Goal: Contribute content: Contribute content

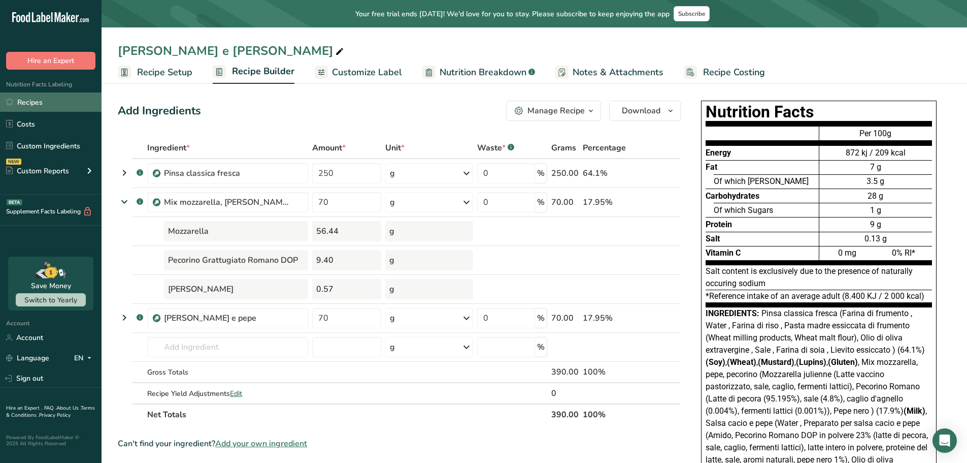
drag, startPoint x: 44, startPoint y: 104, endPoint x: 60, endPoint y: 98, distance: 17.4
click at [44, 104] on link "Recipes" at bounding box center [51, 101] width 102 height 19
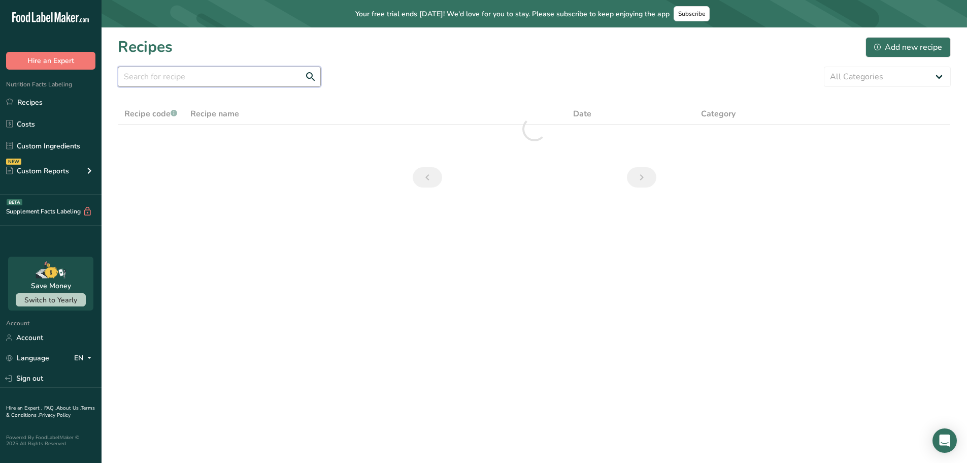
click at [199, 76] on input "text" at bounding box center [219, 77] width 203 height 20
click at [328, 333] on main "Your free trial ends [DATE]! We'd love for you to stay. Please subscribe to kee…" at bounding box center [483, 231] width 967 height 463
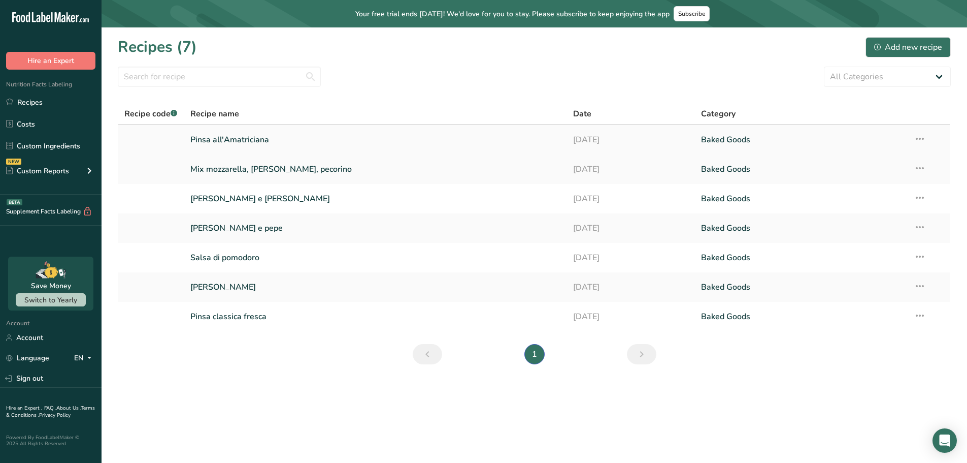
click at [251, 140] on link "Pinsa all'Amatriciana" at bounding box center [375, 139] width 371 height 21
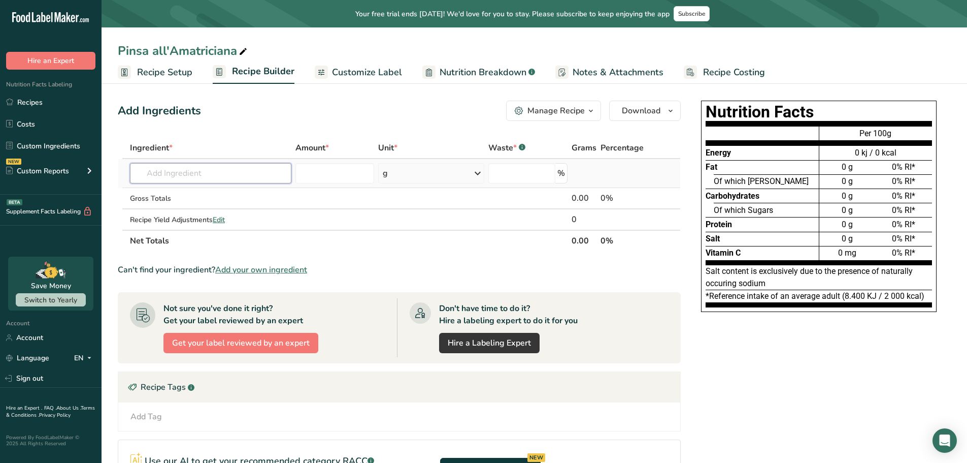
click at [208, 171] on input "text" at bounding box center [210, 173] width 161 height 20
click at [48, 99] on link "Recipes" at bounding box center [51, 101] width 102 height 19
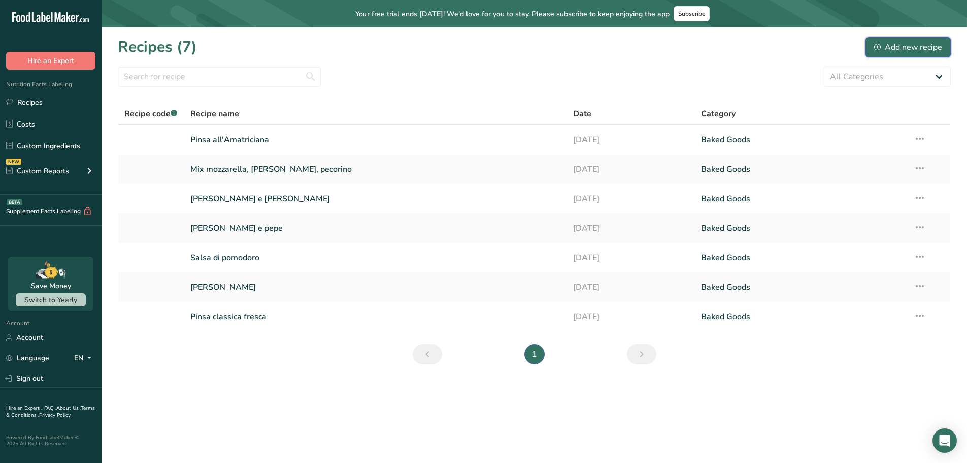
click at [923, 45] on div "Add new recipe" at bounding box center [909, 47] width 68 height 12
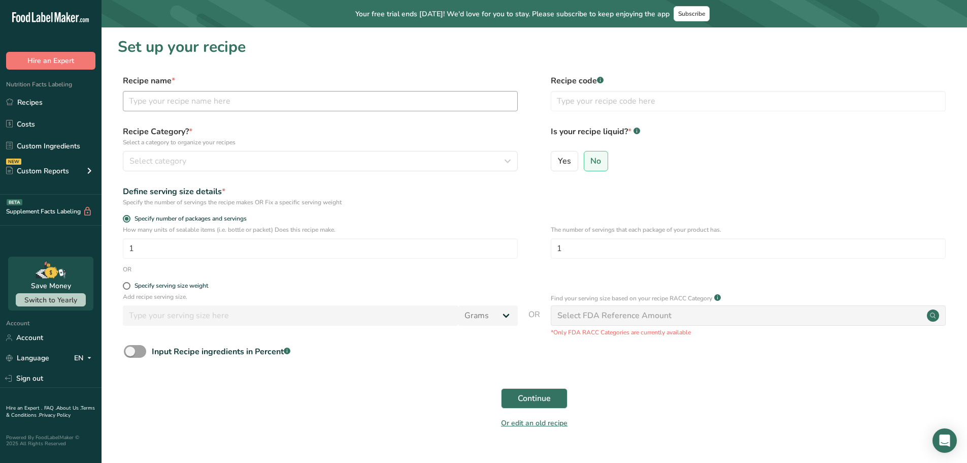
click at [244, 113] on div "Recipe name * Recipe code .a-a{fill:#347362;}.b-a{fill:#fff;}" at bounding box center [534, 96] width 833 height 43
click at [242, 100] on input "text" at bounding box center [320, 101] width 395 height 20
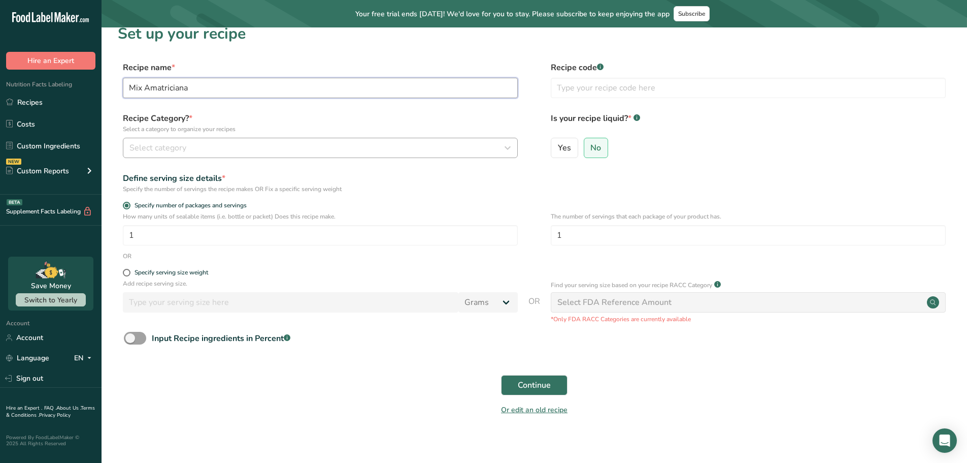
scroll to position [21, 0]
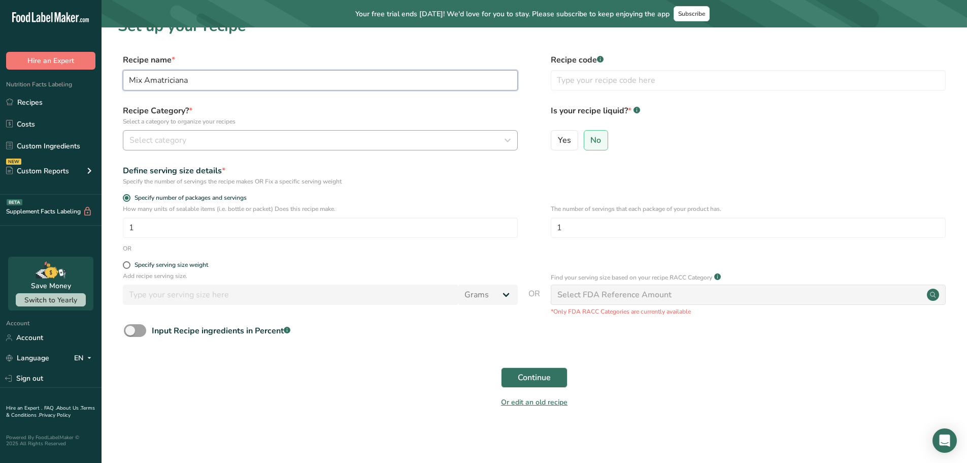
type input "Mix Amatriciana"
click at [219, 140] on div "Select category" at bounding box center [317, 140] width 376 height 12
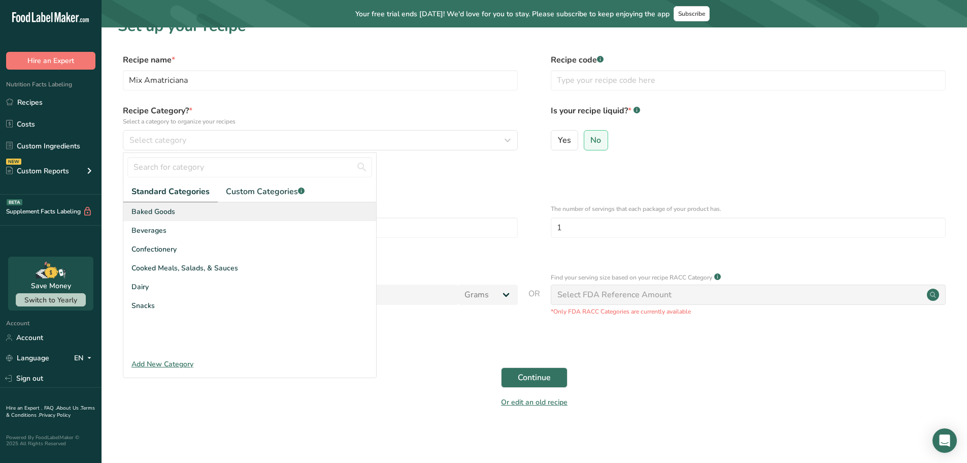
click at [156, 212] on span "Baked Goods" at bounding box center [154, 211] width 44 height 11
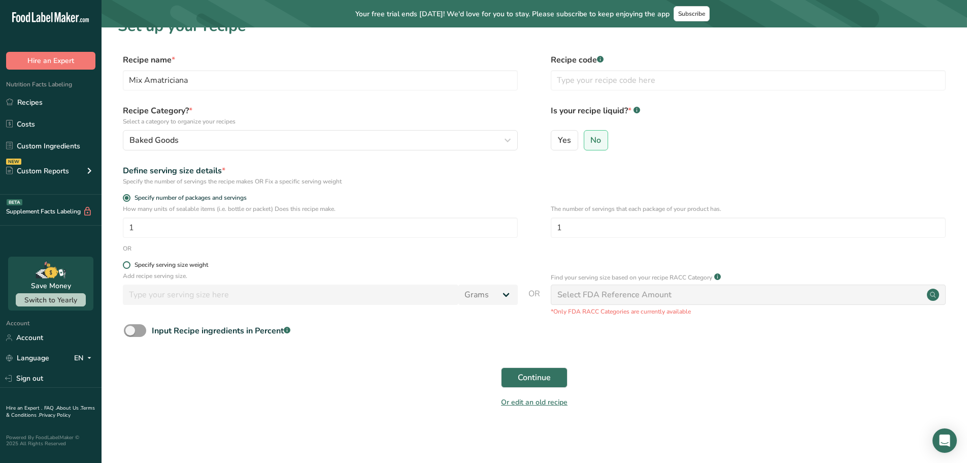
click at [127, 263] on span at bounding box center [127, 265] width 8 height 8
click at [127, 263] on input "Specify serving size weight" at bounding box center [126, 265] width 7 height 7
radio input "true"
radio input "false"
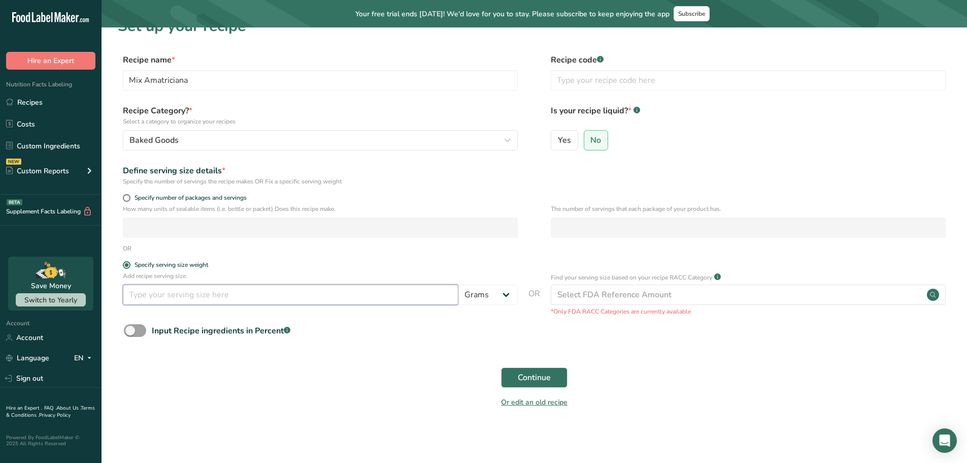
click at [172, 294] on input "number" at bounding box center [291, 294] width 336 height 20
click at [213, 302] on input "number" at bounding box center [291, 294] width 336 height 20
type input "80"
click at [284, 427] on section "Set up your recipe Recipe name * Mix Amatriciana Recipe code .a-a{fill:#347362;…" at bounding box center [535, 219] width 866 height 424
click at [536, 370] on button "Continue" at bounding box center [534, 377] width 67 height 20
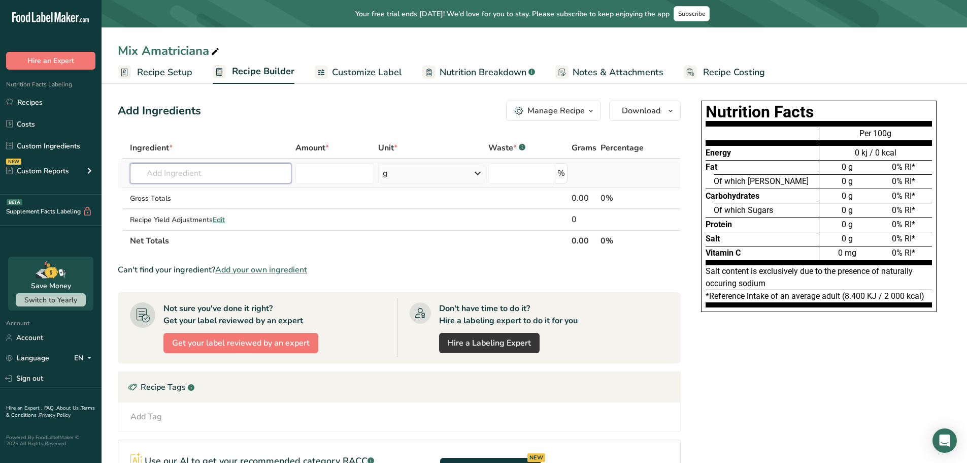
click at [203, 169] on input "text" at bounding box center [210, 173] width 161 height 20
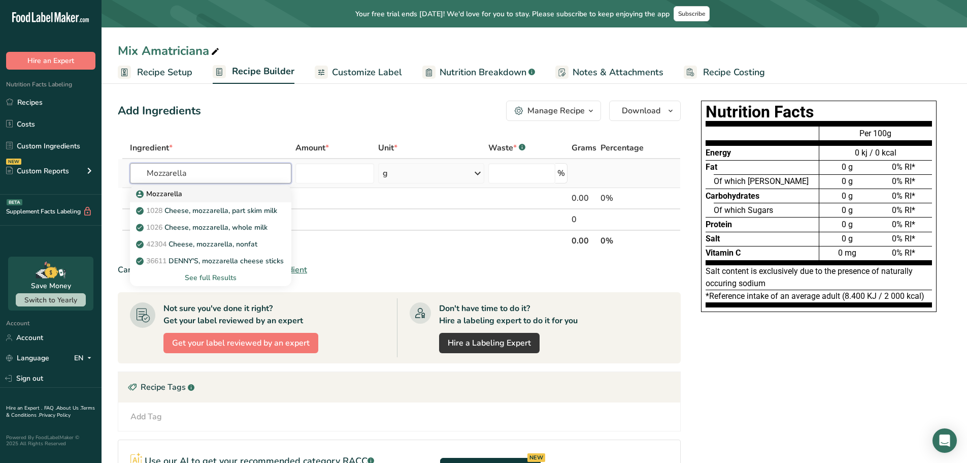
type input "Mozzarella"
click at [182, 190] on div "Mozzarella" at bounding box center [202, 193] width 129 height 11
type input "Mozzarella"
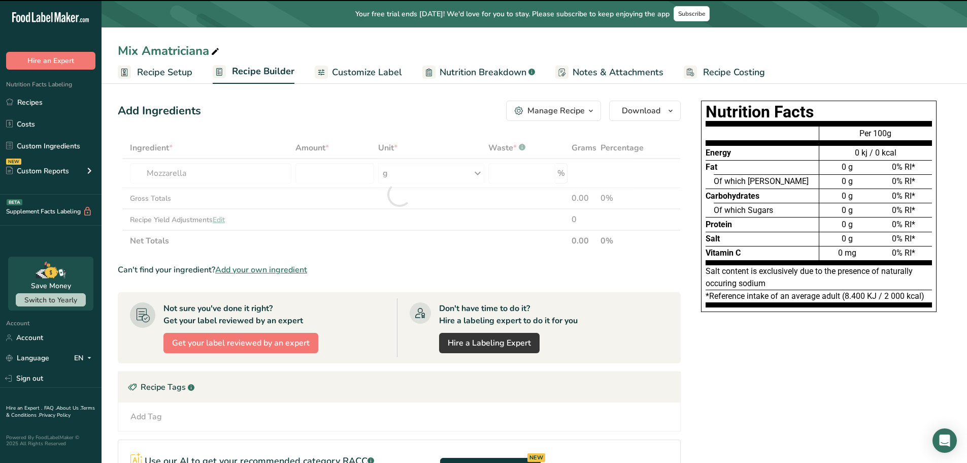
type input "0"
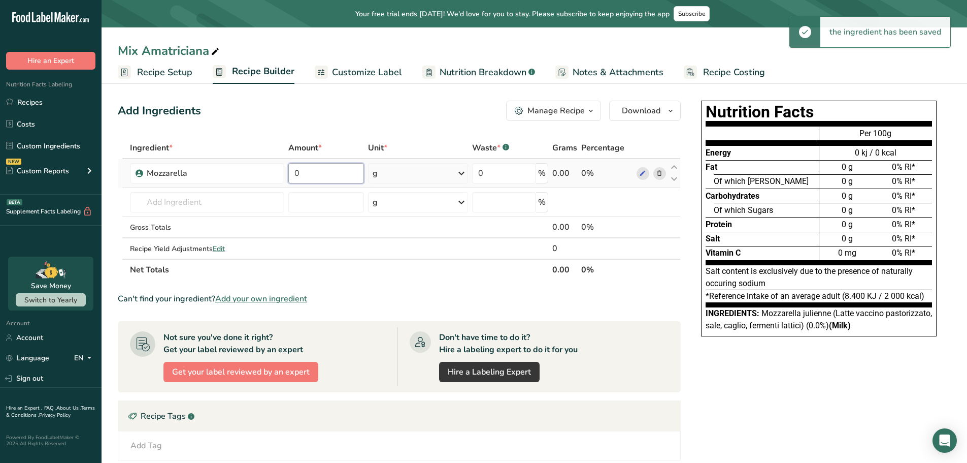
click at [330, 176] on input "0" at bounding box center [326, 173] width 76 height 20
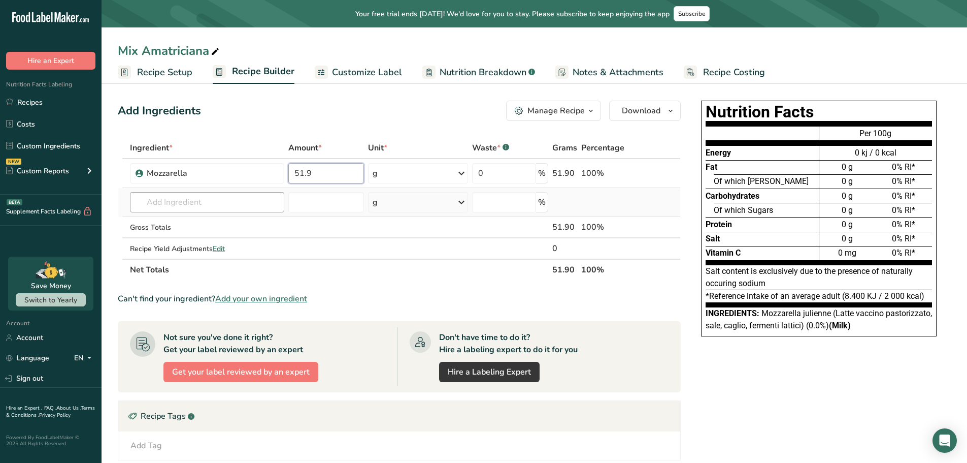
type input "51.9"
click at [215, 206] on div "Ingredient * Amount * Unit * Waste * .a-a{fill:#347362;}.b-a{fill:#fff;} Grams …" at bounding box center [399, 208] width 563 height 143
type input "Guanciale"
click at [214, 223] on div "Guanciale di suino" at bounding box center [199, 222] width 122 height 11
type input "Guanciale di suino"
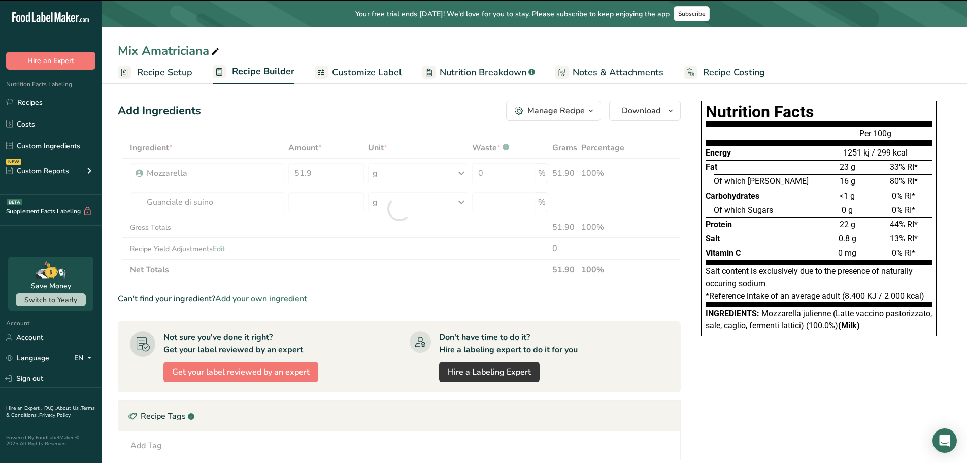
click at [314, 199] on div at bounding box center [399, 208] width 563 height 143
type input "0"
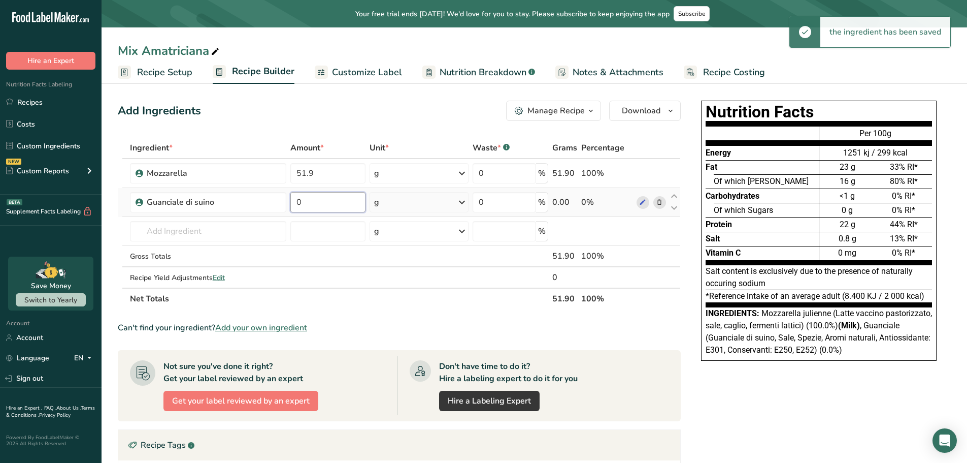
click at [310, 202] on input "0" at bounding box center [327, 202] width 75 height 20
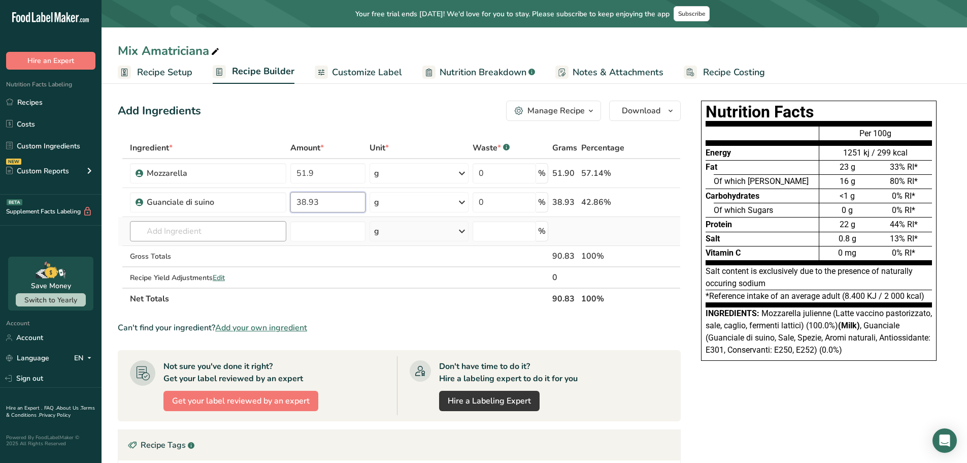
type input "38.93"
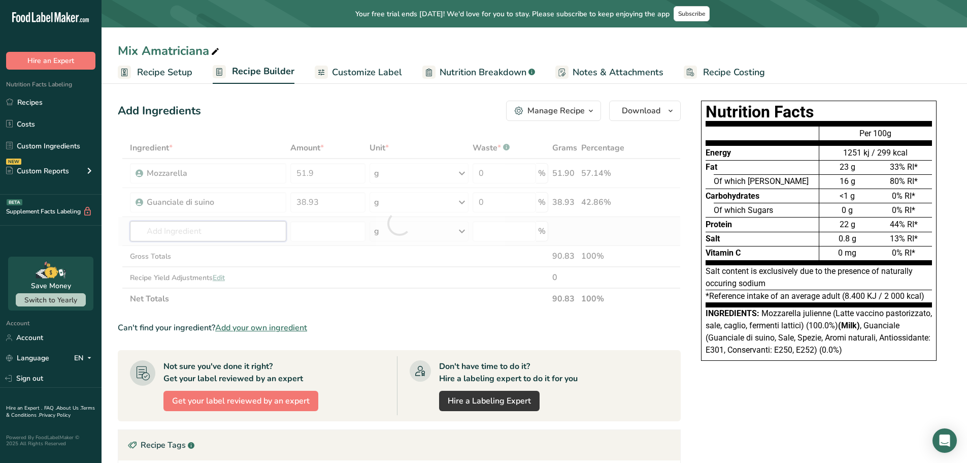
click at [190, 238] on div "Ingredient * Amount * Unit * Waste * .a-a{fill:#347362;}.b-a{fill:#fff;} Grams …" at bounding box center [399, 223] width 563 height 172
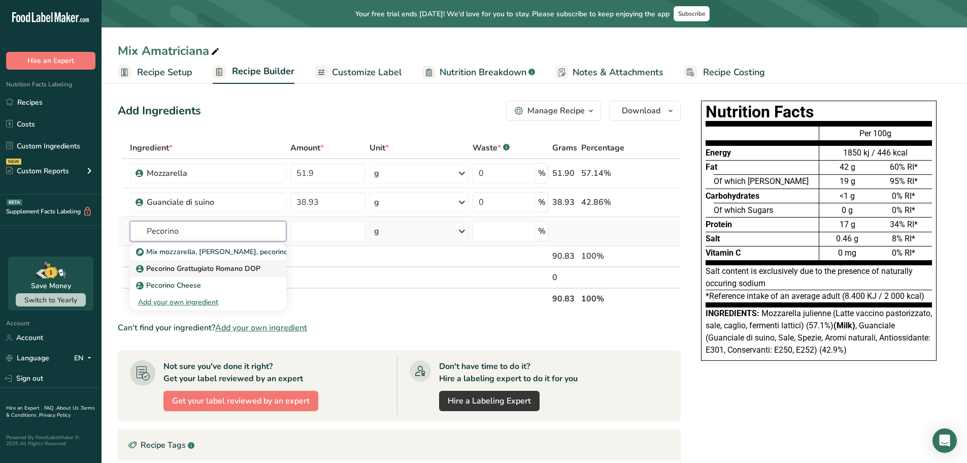
type input "Pecorino"
click at [212, 266] on p "Pecorino Grattugiato Romano DOP" at bounding box center [199, 268] width 122 height 11
type input "Pecorino Grattugiato Romano DOP"
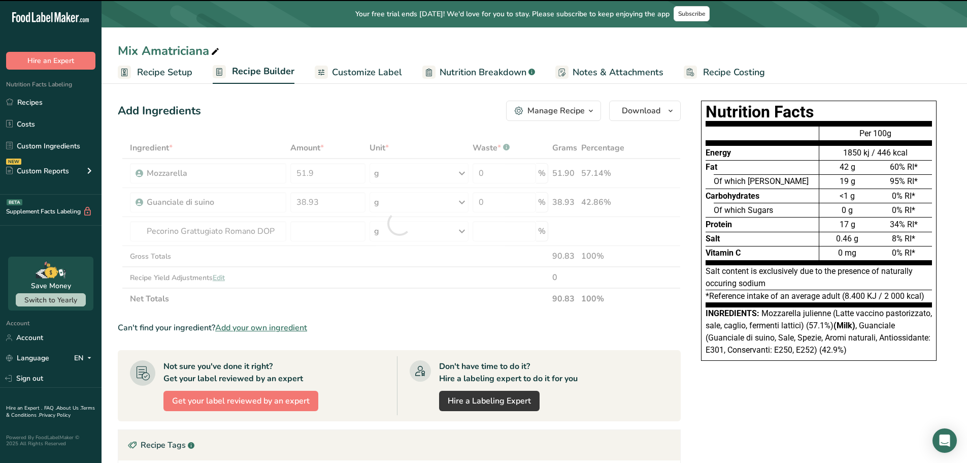
click at [326, 228] on div at bounding box center [399, 223] width 563 height 172
type input "0"
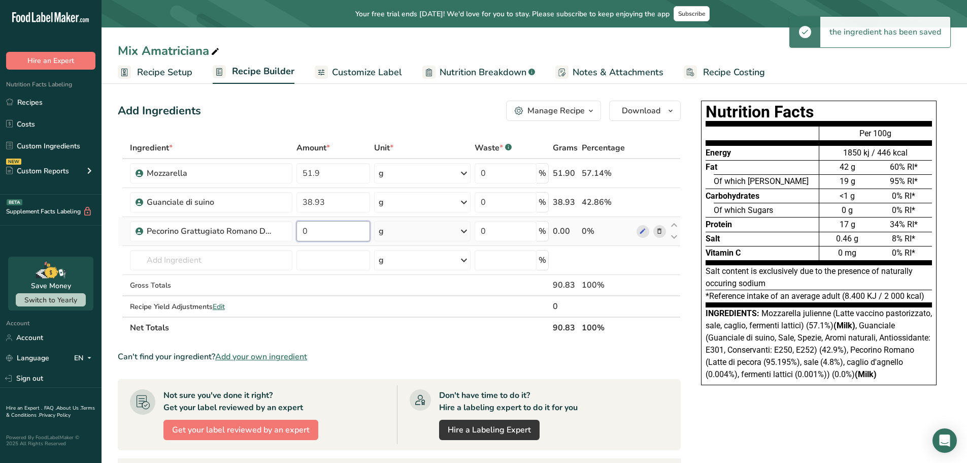
click at [328, 231] on input "0" at bounding box center [334, 231] width 74 height 20
type input "8.65"
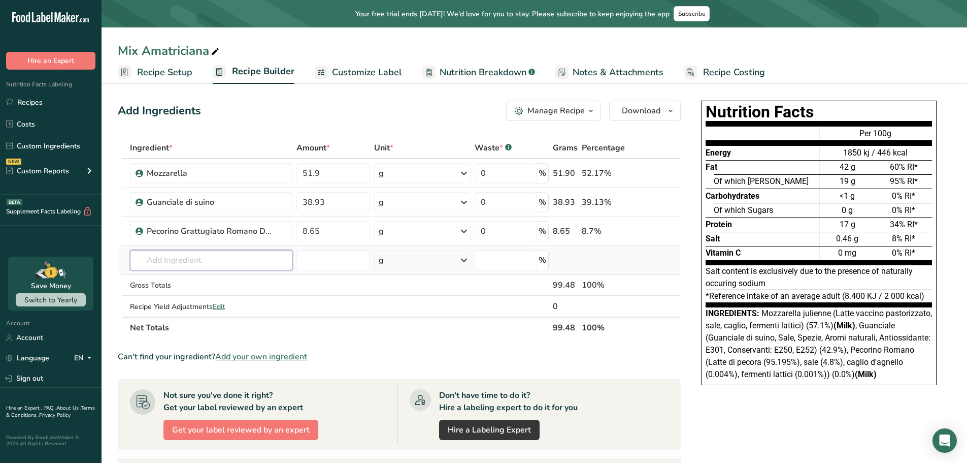
click at [165, 263] on div "Ingredient * Amount * Unit * Waste * .a-a{fill:#347362;}.b-a{fill:#fff;} Grams …" at bounding box center [399, 237] width 563 height 201
type input "[PERSON_NAME] ne"
click at [168, 281] on p "[PERSON_NAME]" at bounding box center [171, 280] width 66 height 11
type input "[PERSON_NAME]"
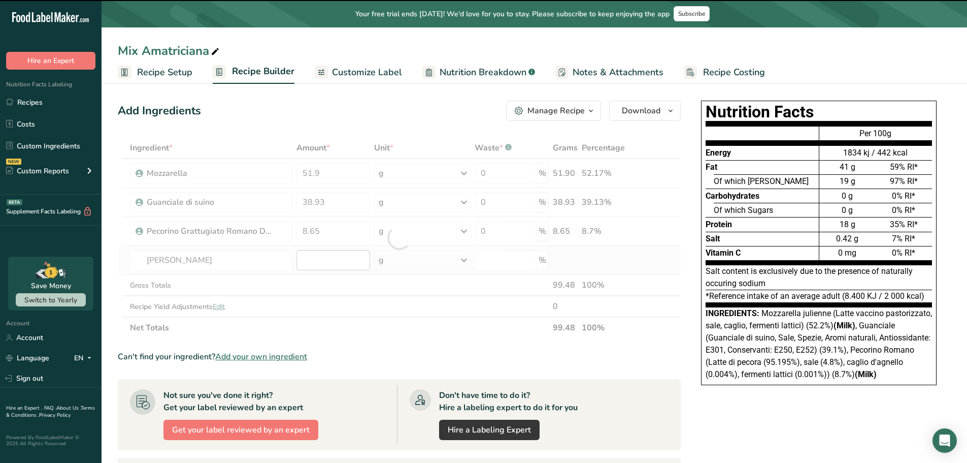
type input "0"
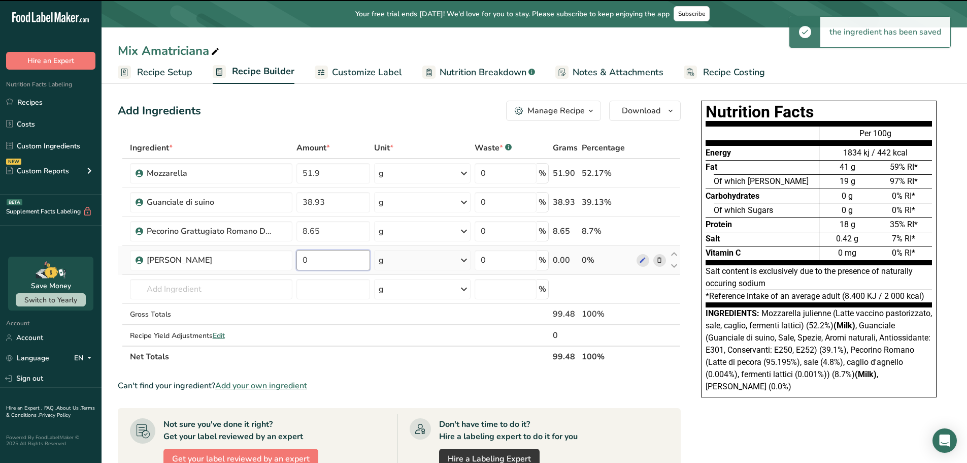
click at [330, 261] on input "0" at bounding box center [334, 260] width 74 height 20
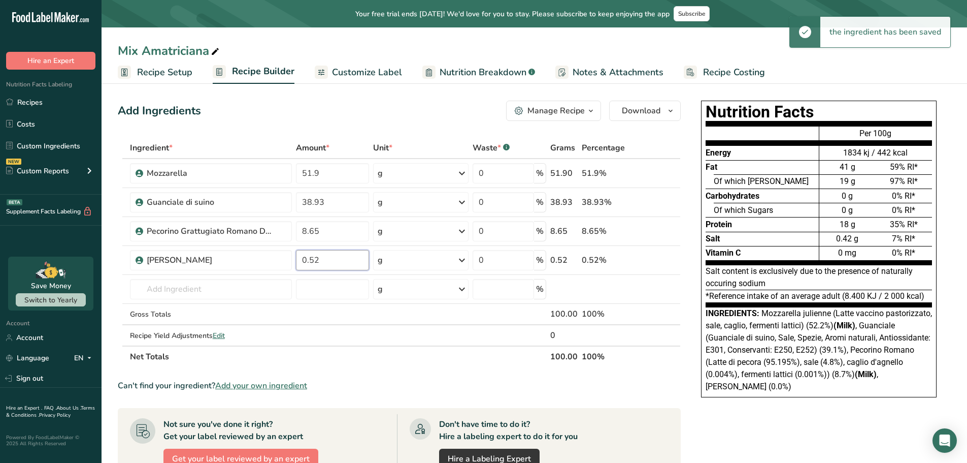
type input "0.52"
click at [476, 354] on div "Ingredient * Amount * Unit * Waste * .a-a{fill:#347362;}.b-a{fill:#fff;} Grams …" at bounding box center [399, 252] width 563 height 230
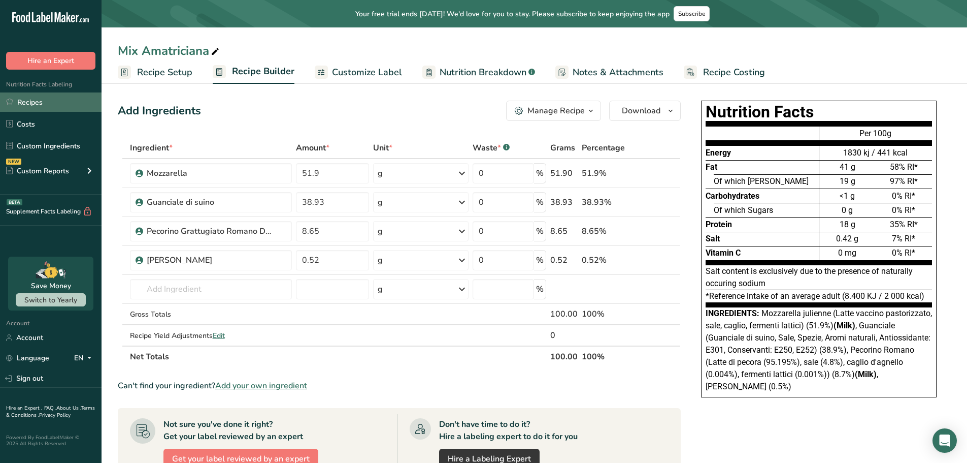
click at [49, 109] on link "Recipes" at bounding box center [51, 101] width 102 height 19
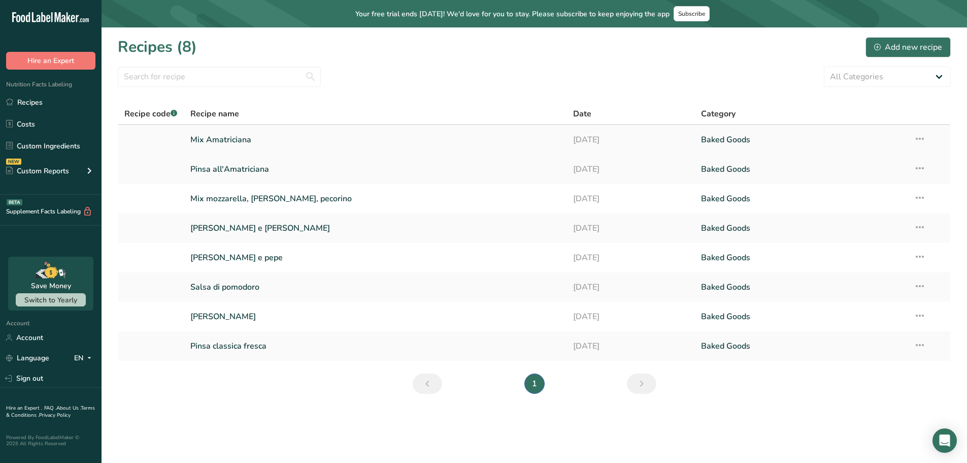
click at [228, 139] on link "Mix Amatriciana" at bounding box center [375, 139] width 371 height 21
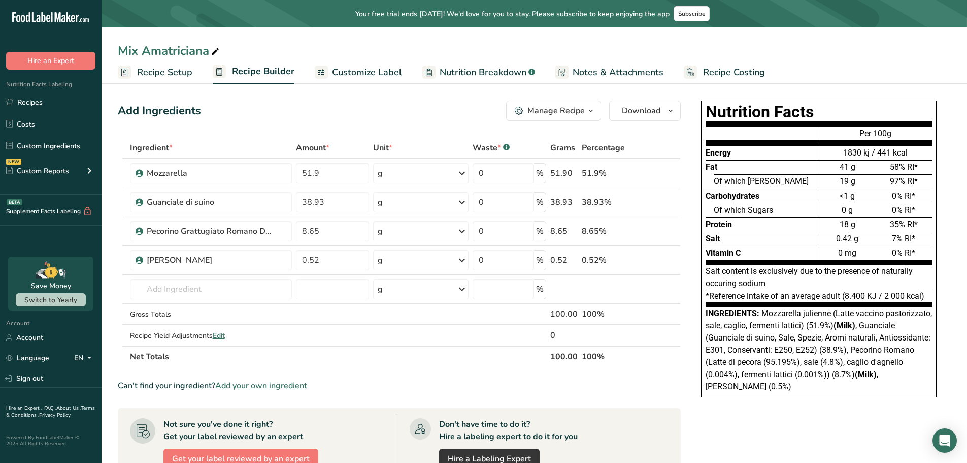
click at [579, 108] on div "Manage Recipe" at bounding box center [556, 111] width 57 height 12
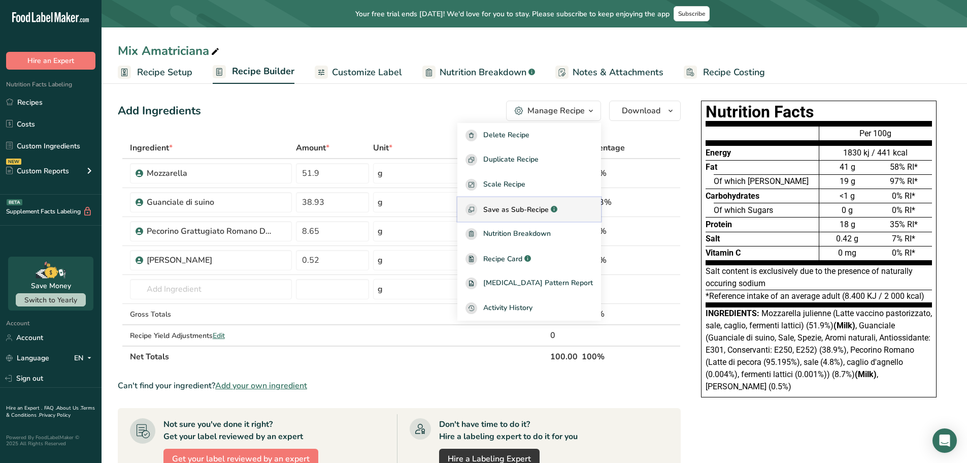
click at [544, 212] on span "Save as Sub-Recipe" at bounding box center [516, 209] width 66 height 11
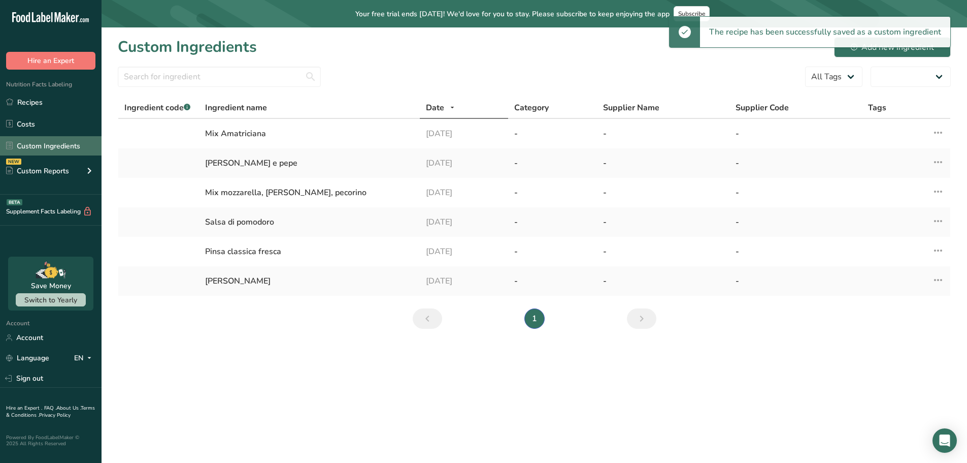
select select "30"
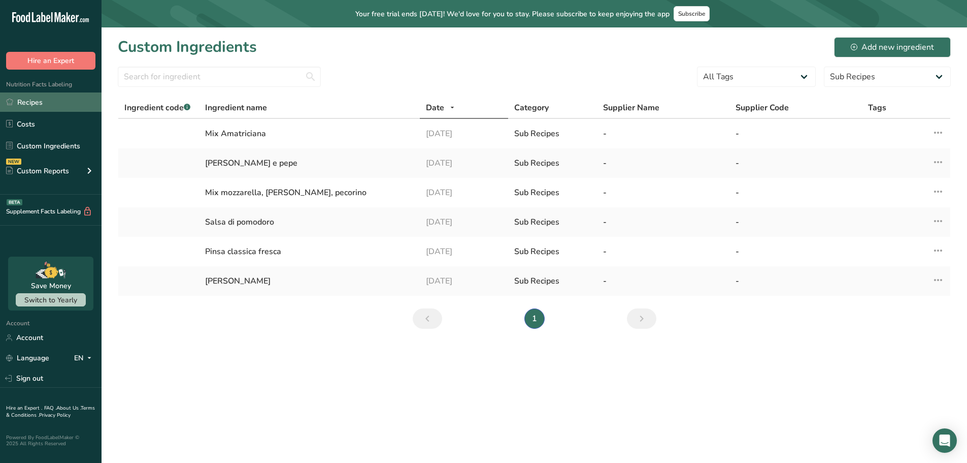
click at [29, 100] on link "Recipes" at bounding box center [51, 101] width 102 height 19
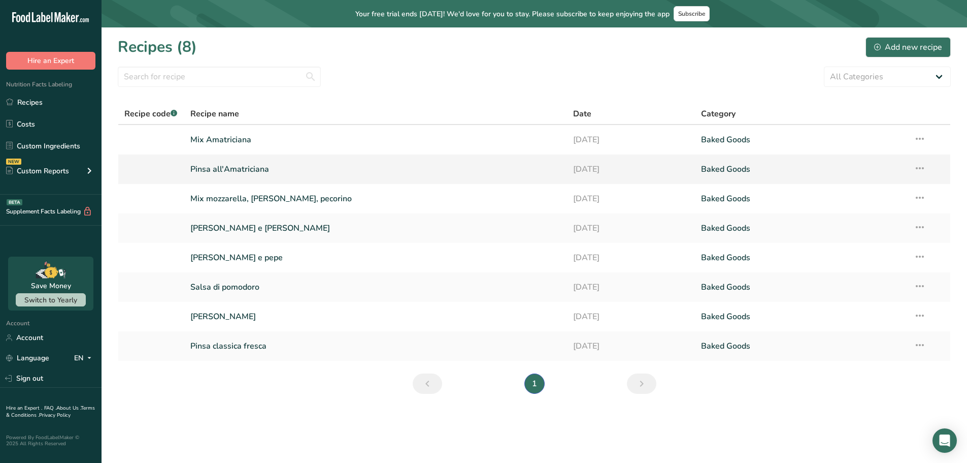
click at [233, 165] on link "Pinsa all'Amatriciana" at bounding box center [375, 168] width 371 height 21
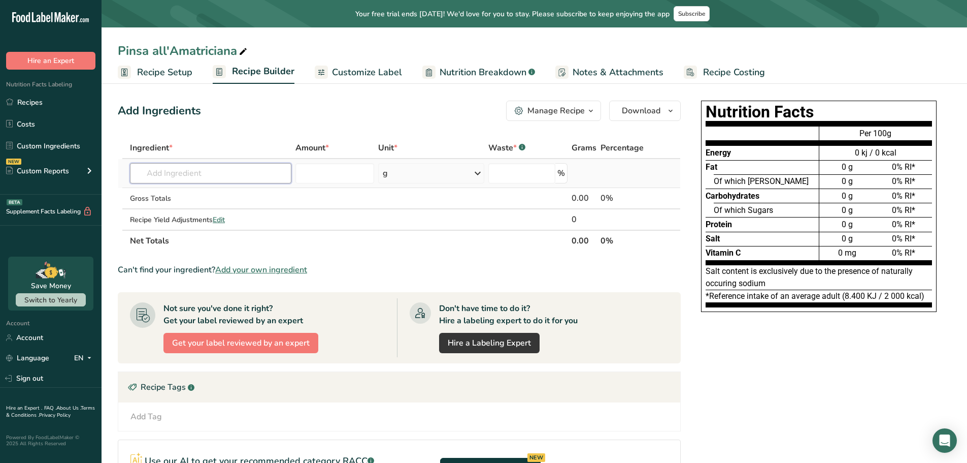
click at [188, 171] on input "text" at bounding box center [210, 173] width 161 height 20
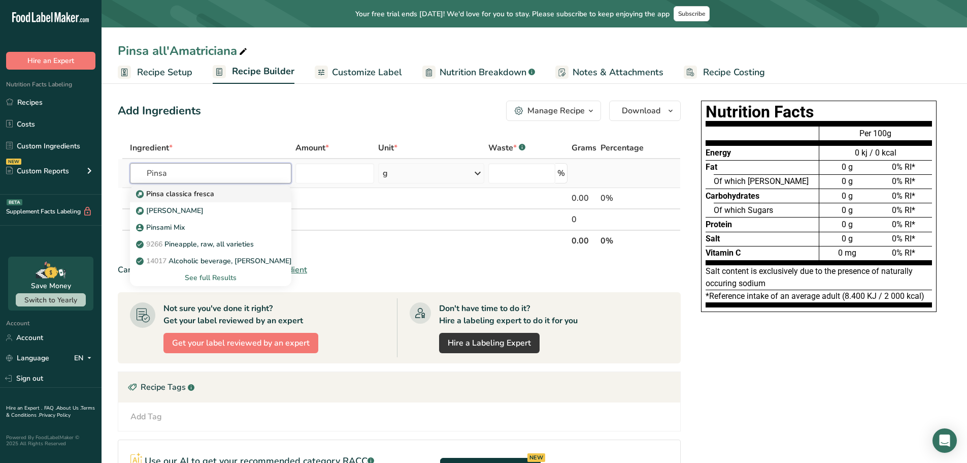
type input "Pinsa"
click at [204, 193] on p "Pinsa classica fresca" at bounding box center [176, 193] width 76 height 11
type input "Pinsa classica fresca"
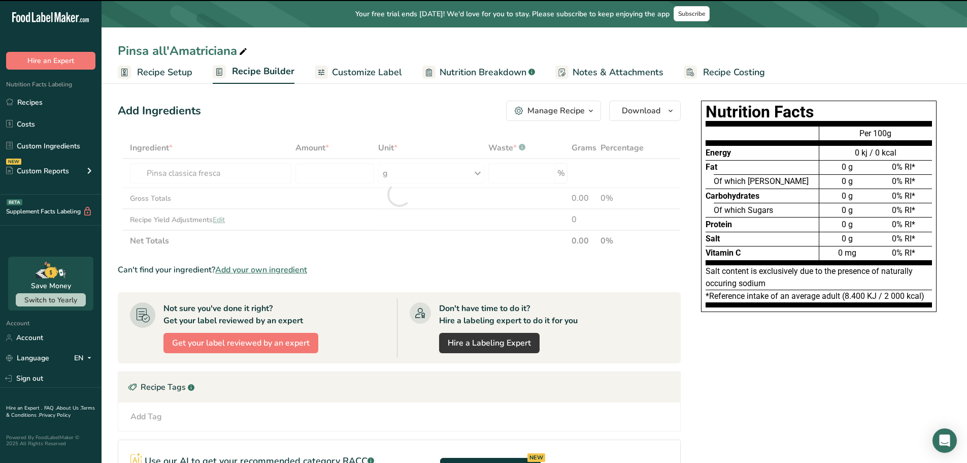
type input "0"
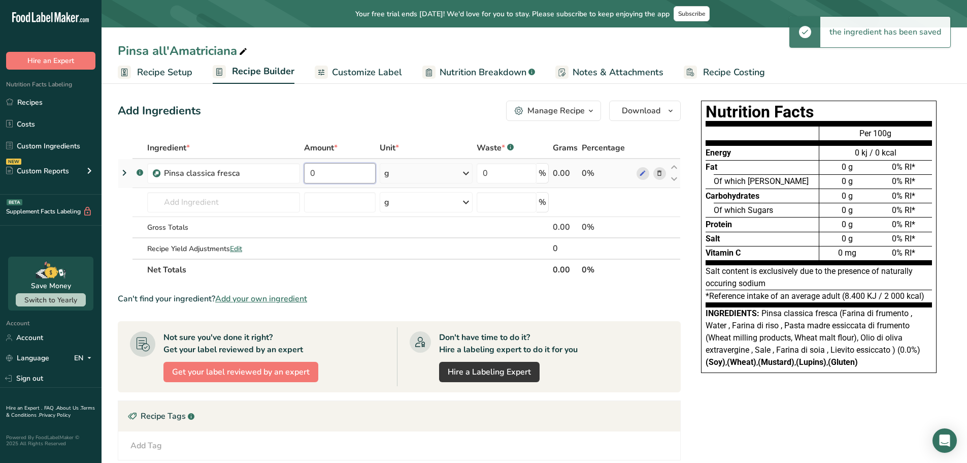
click at [325, 170] on input "0" at bounding box center [340, 173] width 72 height 20
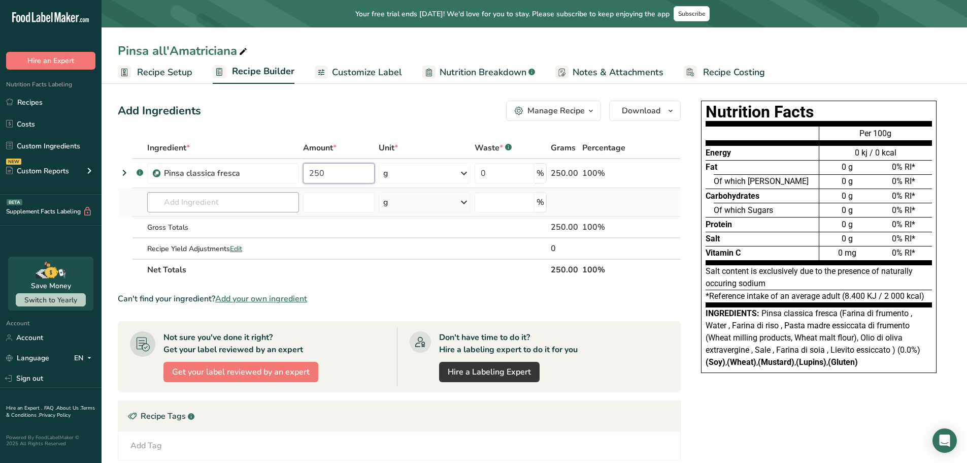
type input "250"
click at [192, 194] on div "Ingredient * Amount * Unit * Waste * .a-a{fill:#347362;}.b-a{fill:#fff;} Grams …" at bounding box center [399, 208] width 563 height 143
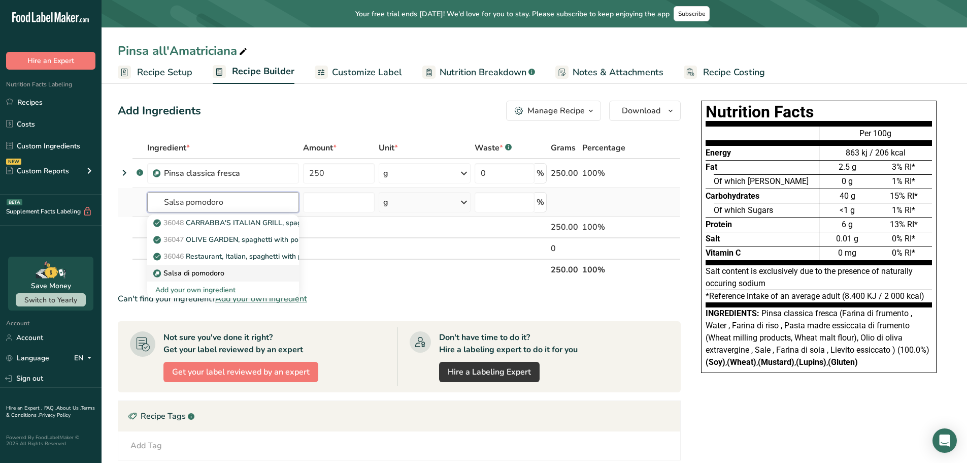
type input "Salsa pomodoro"
click at [218, 268] on p "Salsa di pomodoro" at bounding box center [189, 273] width 69 height 11
type input "Salsa di pomodoro"
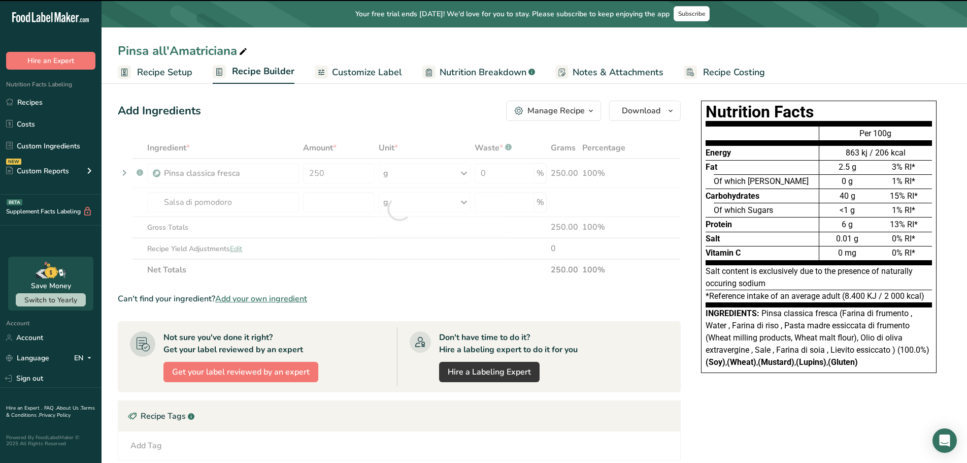
type input "0"
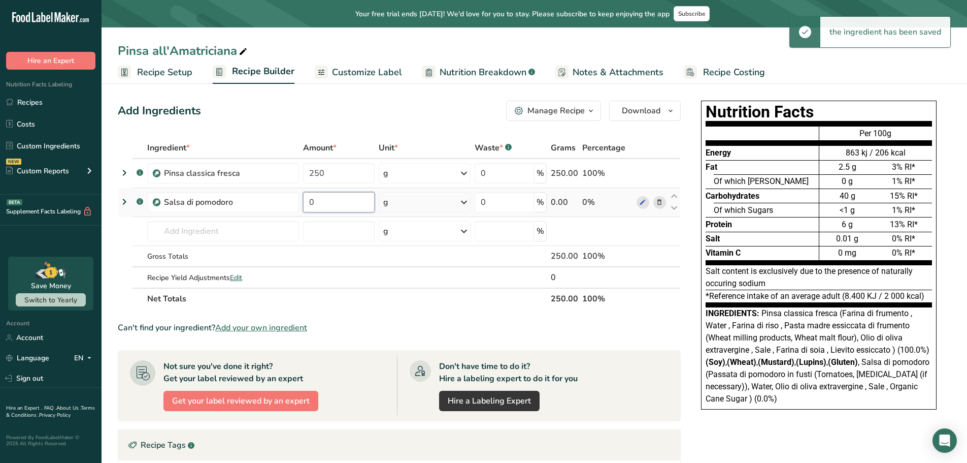
drag, startPoint x: 330, startPoint y: 203, endPoint x: 311, endPoint y: 203, distance: 19.3
click at [311, 203] on input "0" at bounding box center [338, 202] width 71 height 20
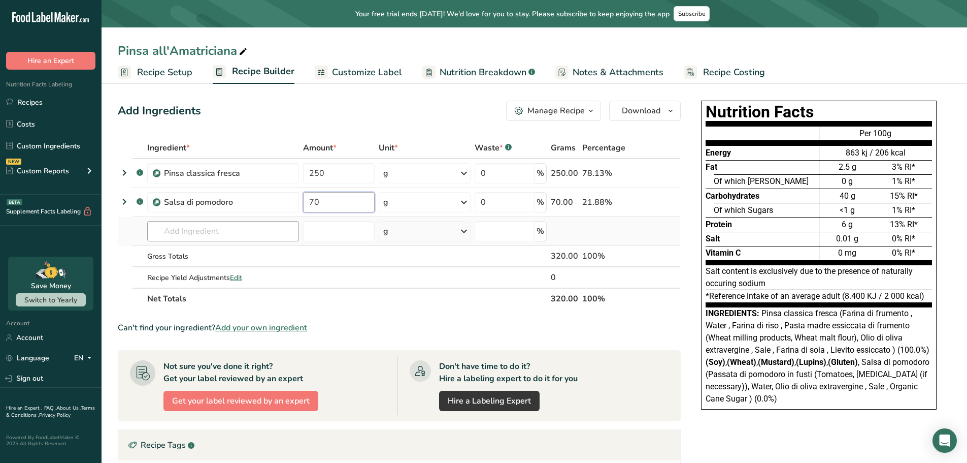
type input "70"
click at [218, 233] on div "Ingredient * Amount * Unit * Waste * .a-a{fill:#347362;}.b-a{fill:#fff;} Grams …" at bounding box center [399, 223] width 563 height 172
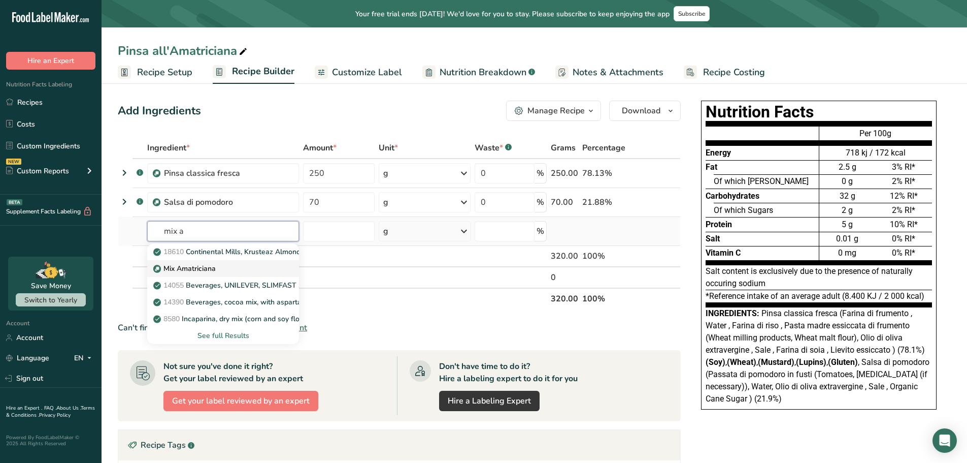
type input "mix a"
click at [191, 269] on p "Mix Amatriciana" at bounding box center [185, 268] width 60 height 11
type input "Mix Amatriciana"
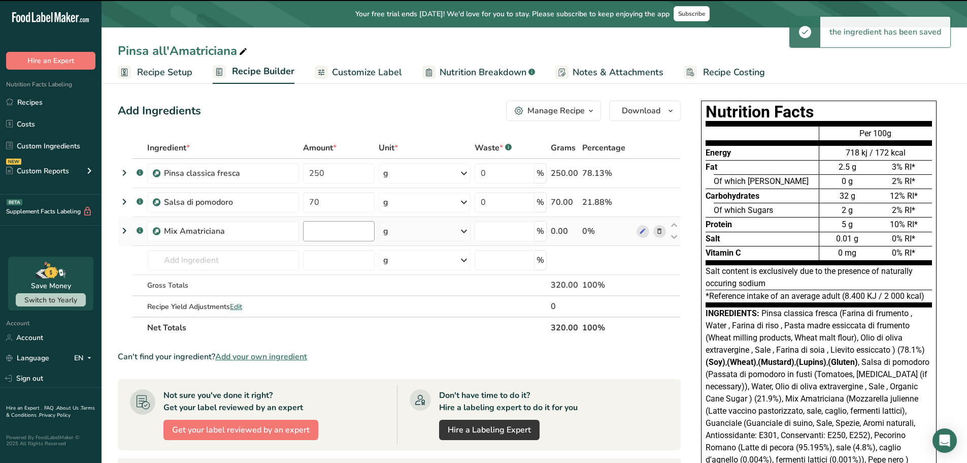
type input "0"
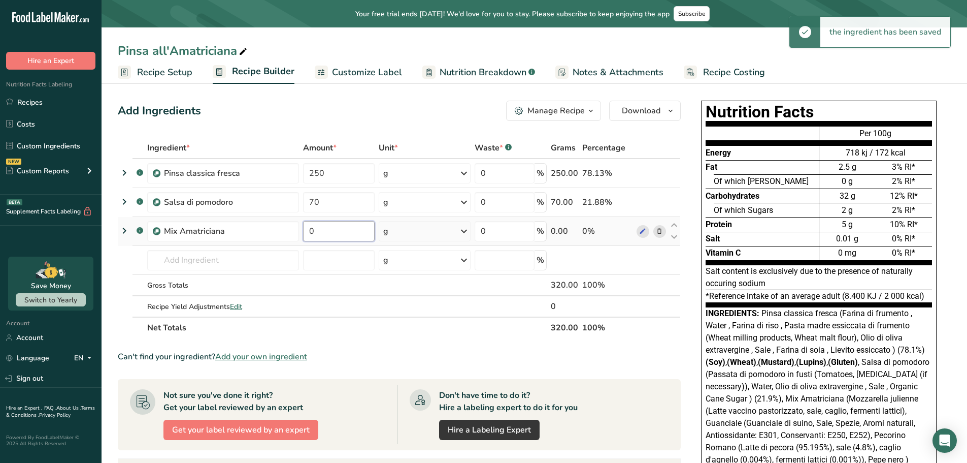
click at [321, 231] on input "0" at bounding box center [338, 231] width 71 height 20
type input "80"
click at [415, 316] on div "Ingredient * Amount * Unit * Waste * .a-a{fill:#347362;}.b-a{fill:#fff;} Grams …" at bounding box center [399, 237] width 563 height 201
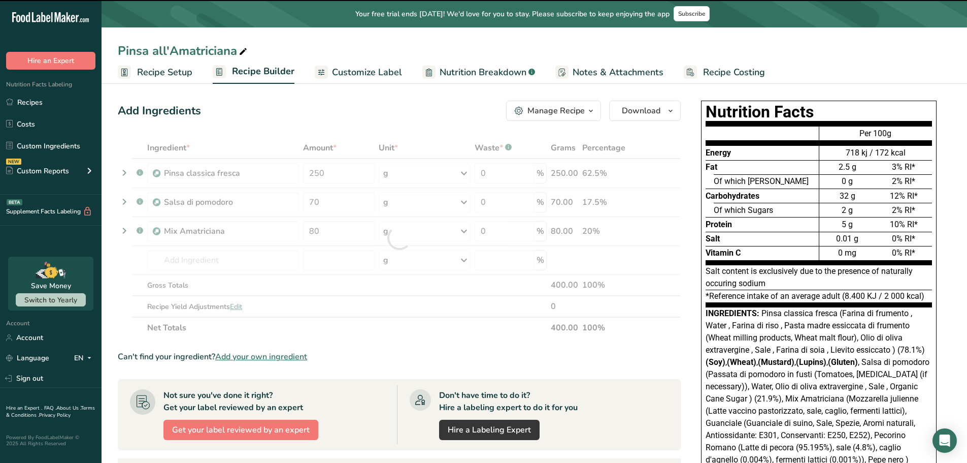
click at [168, 75] on span "Recipe Setup" at bounding box center [164, 73] width 55 height 14
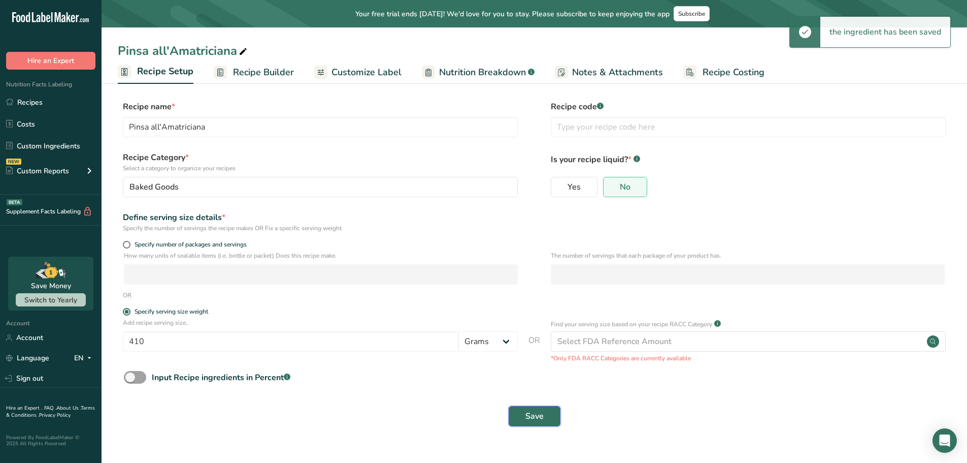
click at [536, 413] on span "Save" at bounding box center [535, 416] width 18 height 12
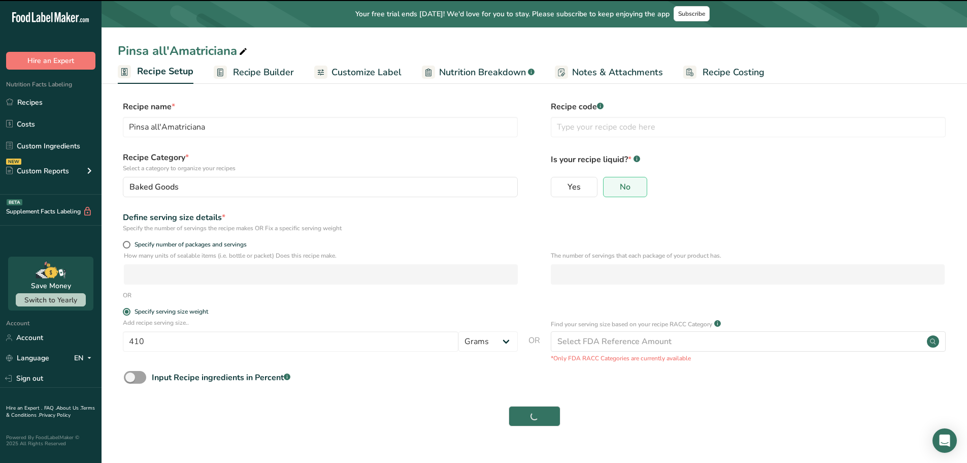
click at [252, 64] on link "Recipe Builder" at bounding box center [254, 72] width 80 height 23
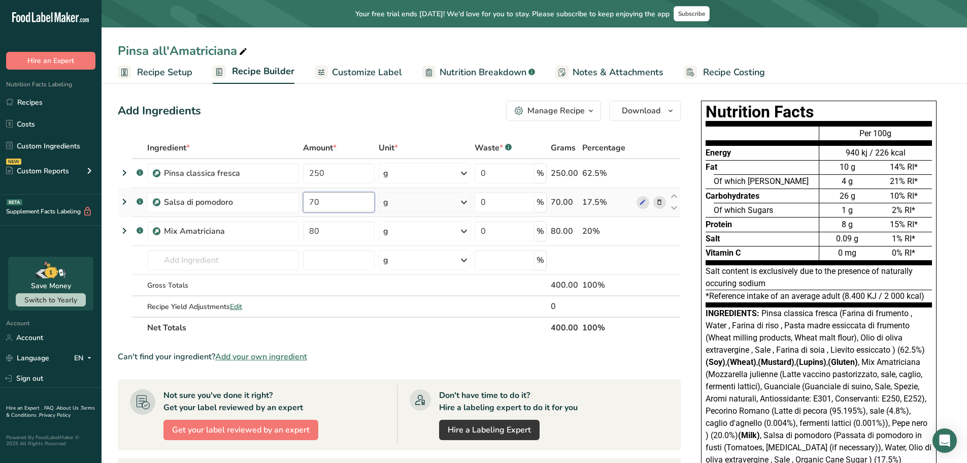
click at [325, 200] on input "70" at bounding box center [338, 202] width 71 height 20
type input "7"
type input "80"
click at [379, 331] on div "Ingredient * Amount * Unit * Waste * .a-a{fill:#347362;}.b-a{fill:#fff;} Grams …" at bounding box center [399, 237] width 563 height 201
click at [123, 173] on icon at bounding box center [124, 173] width 12 height 18
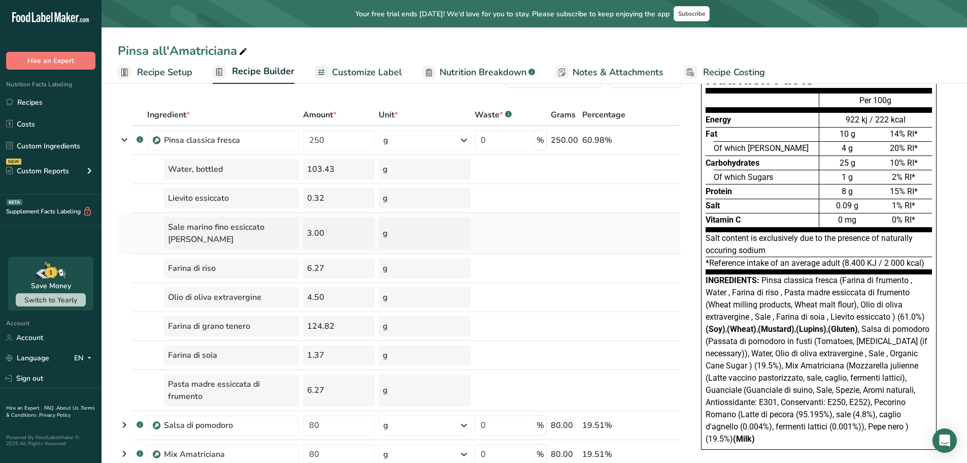
scroll to position [51, 0]
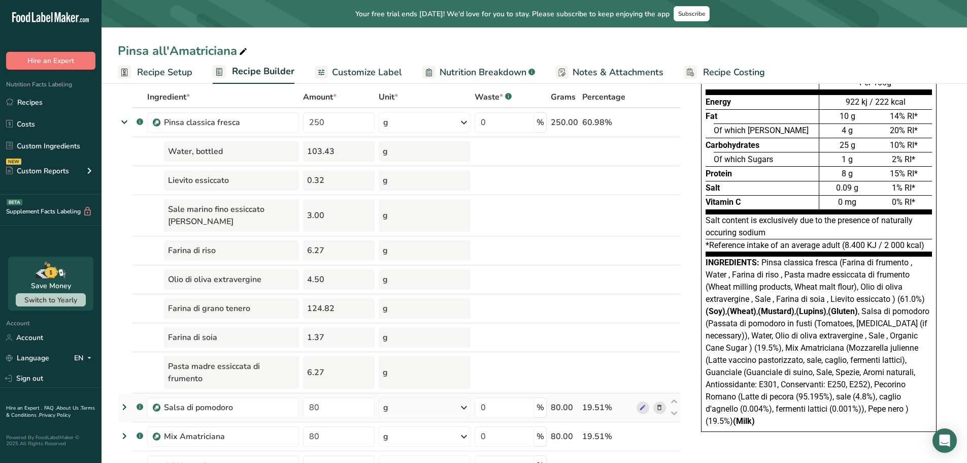
click at [121, 398] on icon at bounding box center [124, 407] width 12 height 18
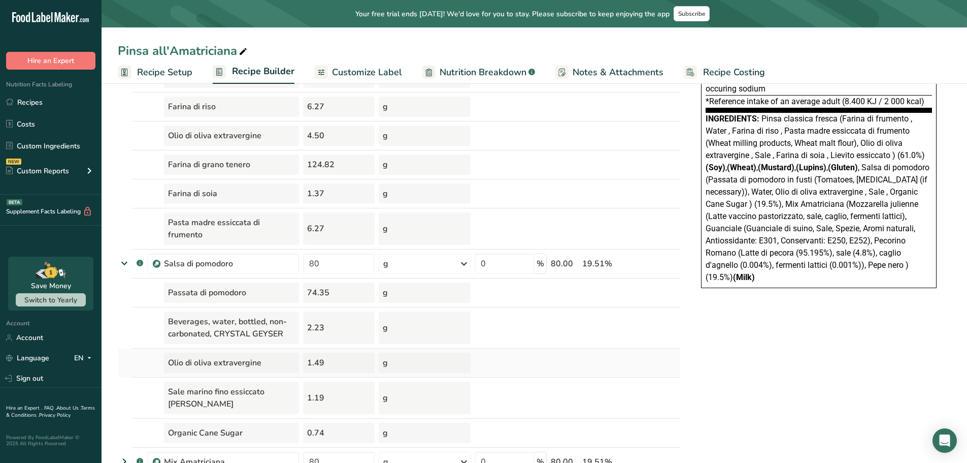
scroll to position [203, 0]
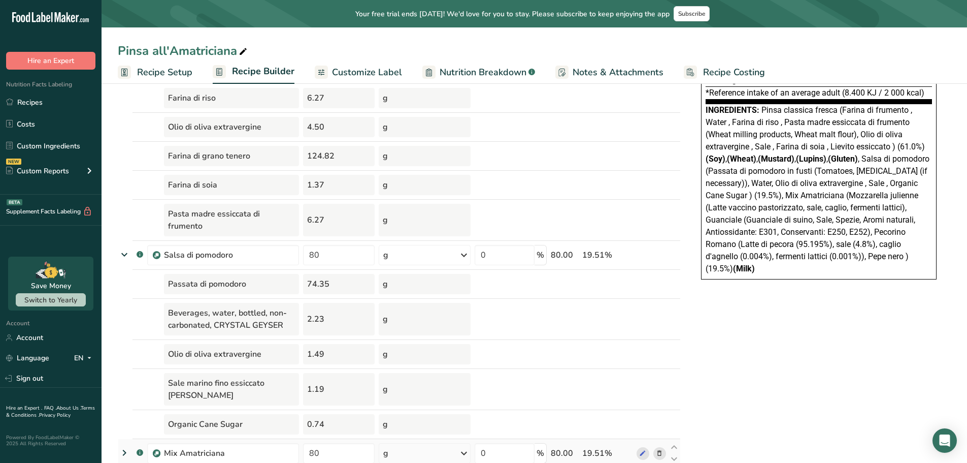
click at [124, 443] on icon at bounding box center [124, 452] width 12 height 18
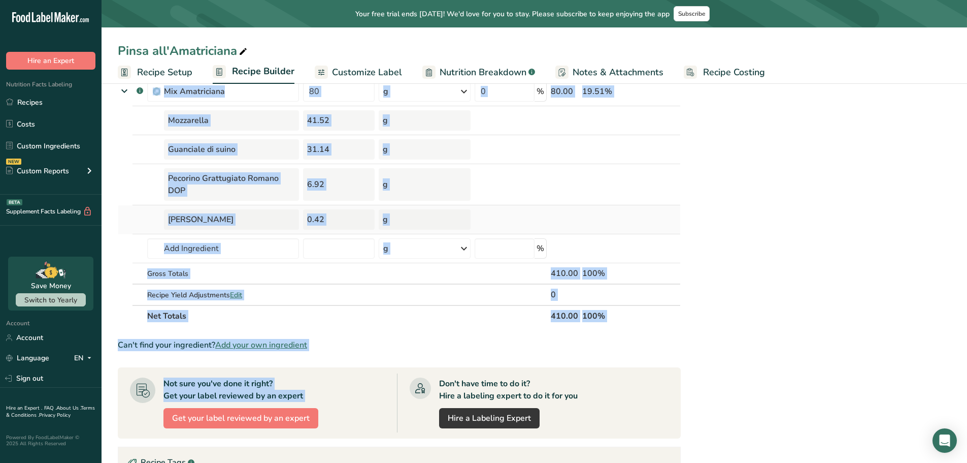
scroll to position [660, 0]
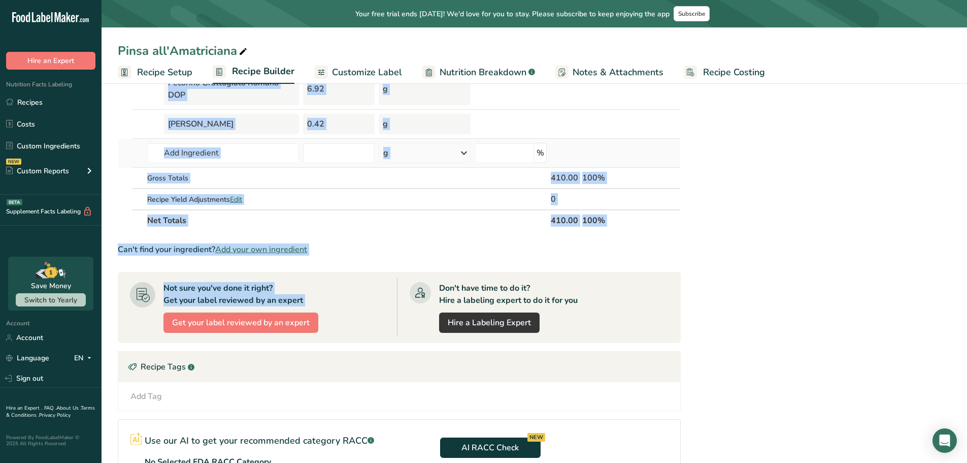
drag, startPoint x: 164, startPoint y: 172, endPoint x: 393, endPoint y: 141, distance: 231.1
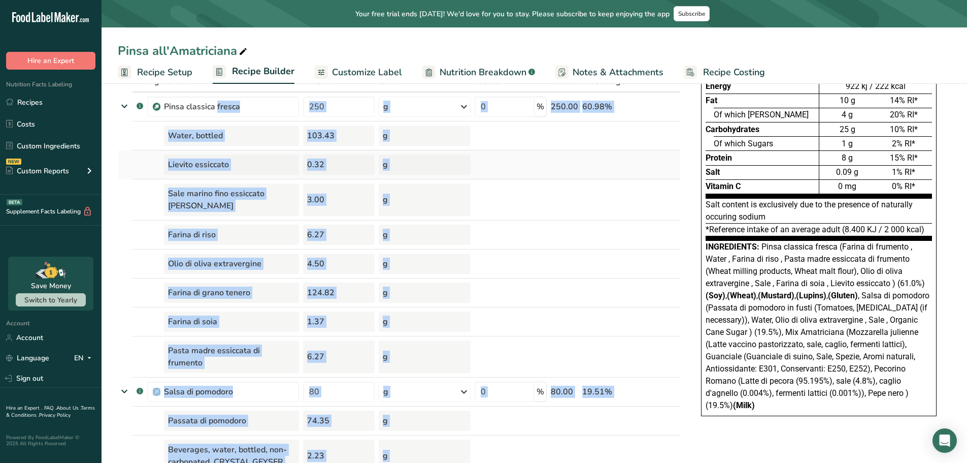
scroll to position [0, 0]
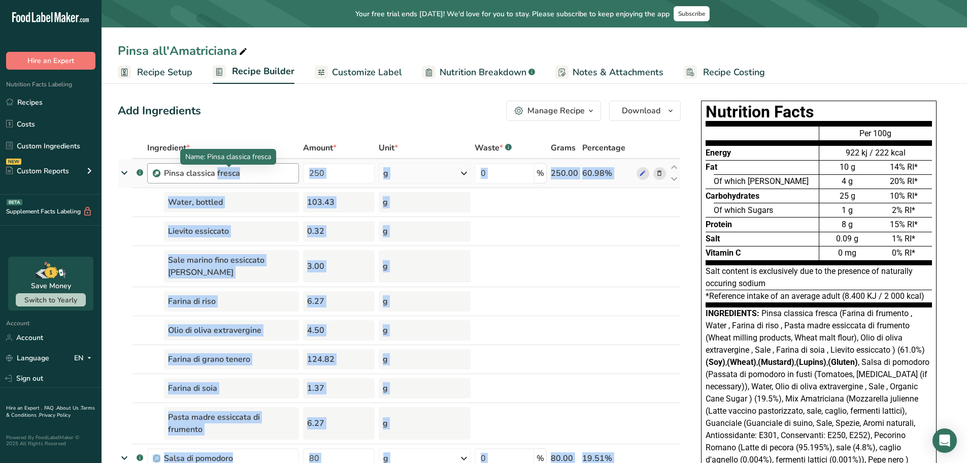
copy tbody "Pinsa classica fresca g Weight Units g kg mg See more Volume Units l Volume uni…"
